Goal: Information Seeking & Learning: Compare options

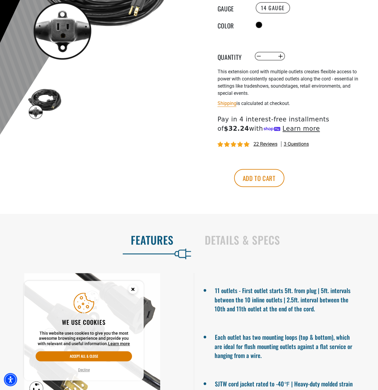
scroll to position [209, 0]
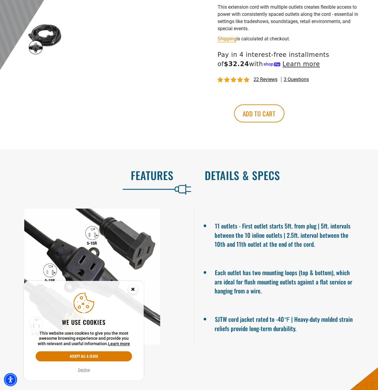
click at [221, 175] on h2 "Details & Specs" at bounding box center [285, 175] width 161 height 13
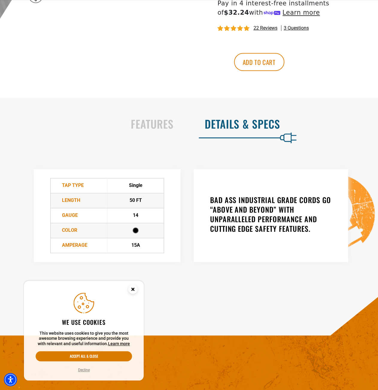
scroll to position [269, 0]
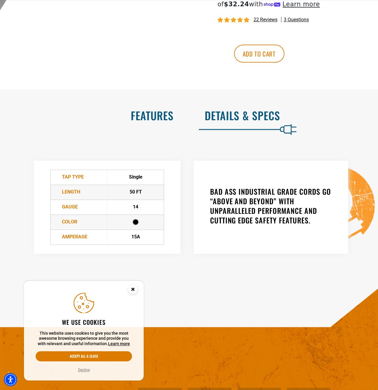
click at [156, 110] on h2 "Features" at bounding box center [93, 115] width 161 height 13
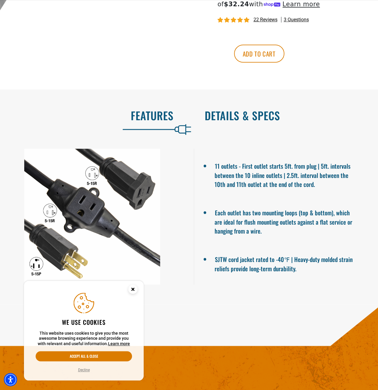
click at [212, 112] on h2 "Details & Specs" at bounding box center [285, 115] width 161 height 13
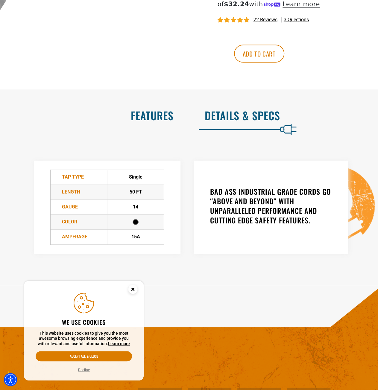
click at [159, 113] on h2 "Features" at bounding box center [93, 115] width 161 height 13
